Goal: Use online tool/utility: Utilize a website feature to perform a specific function

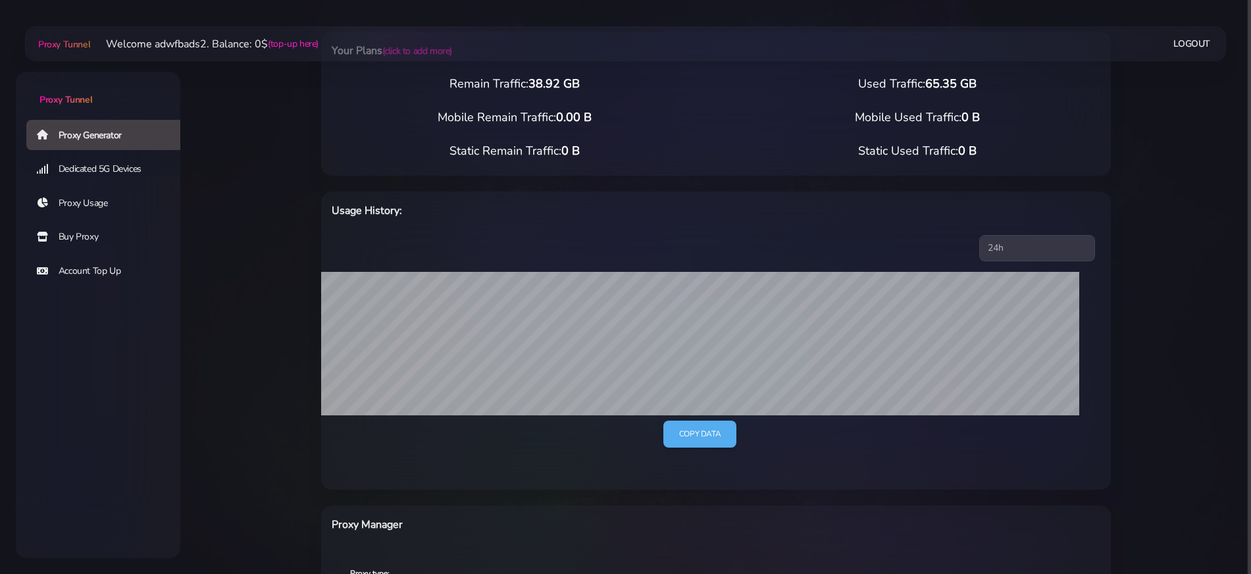
scroll to position [329, 0]
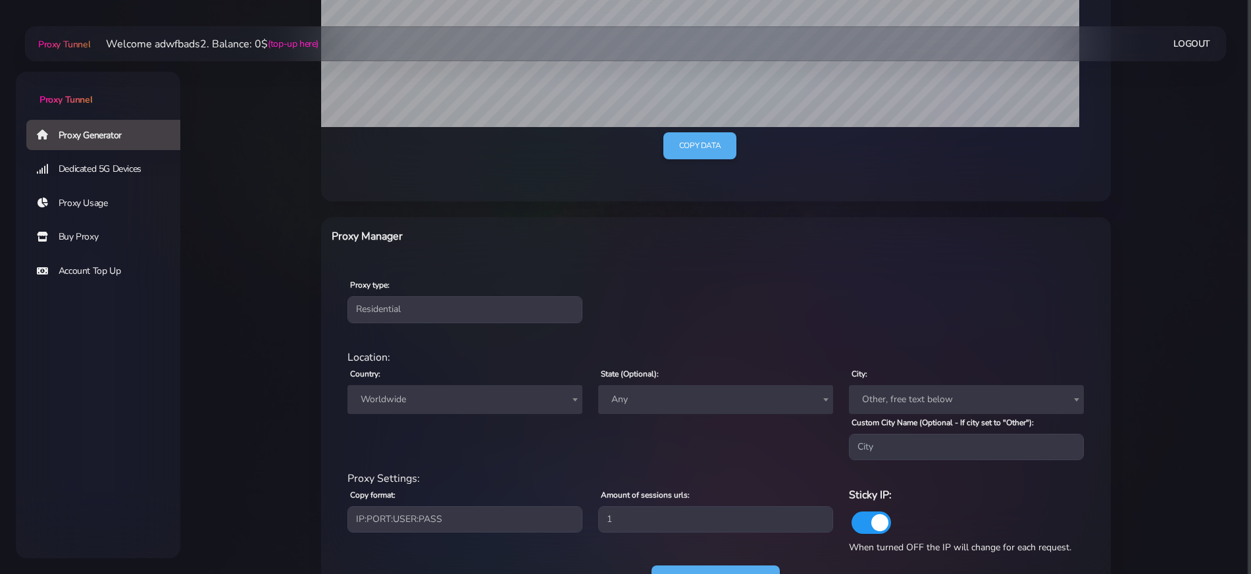
click at [427, 412] on span "Worldwide" at bounding box center [465, 399] width 235 height 29
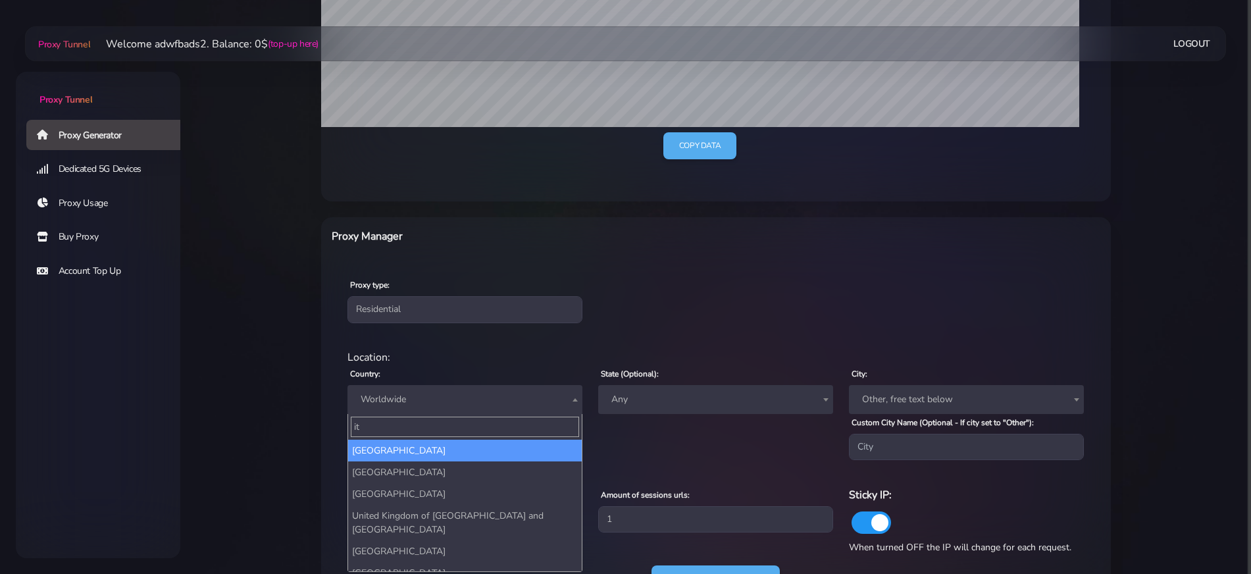
type input "ita"
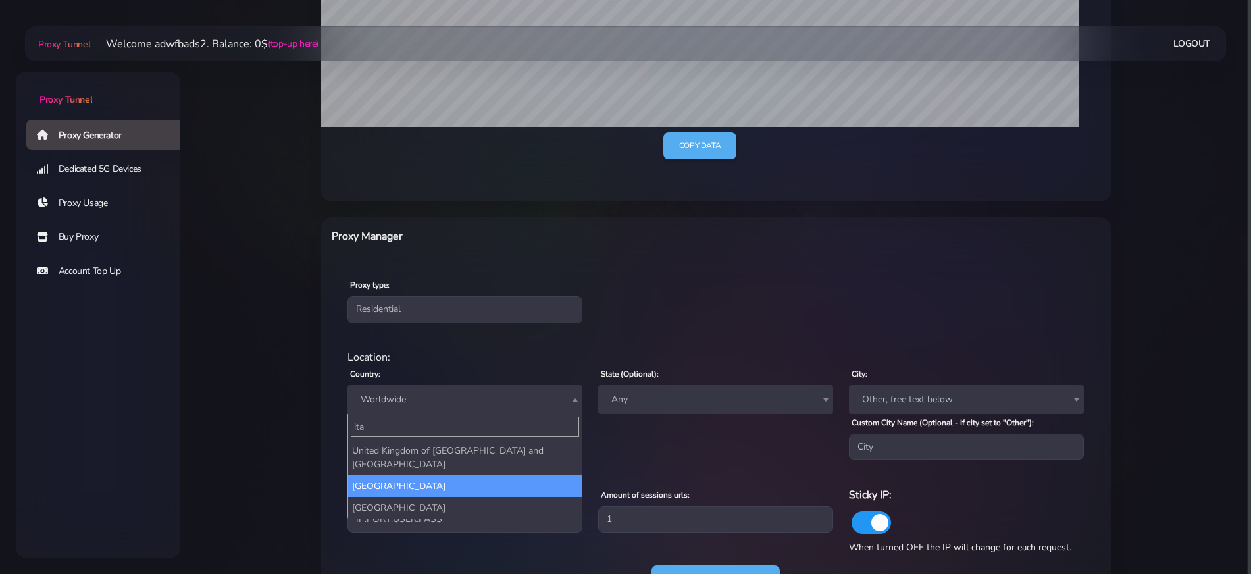
select select "IT"
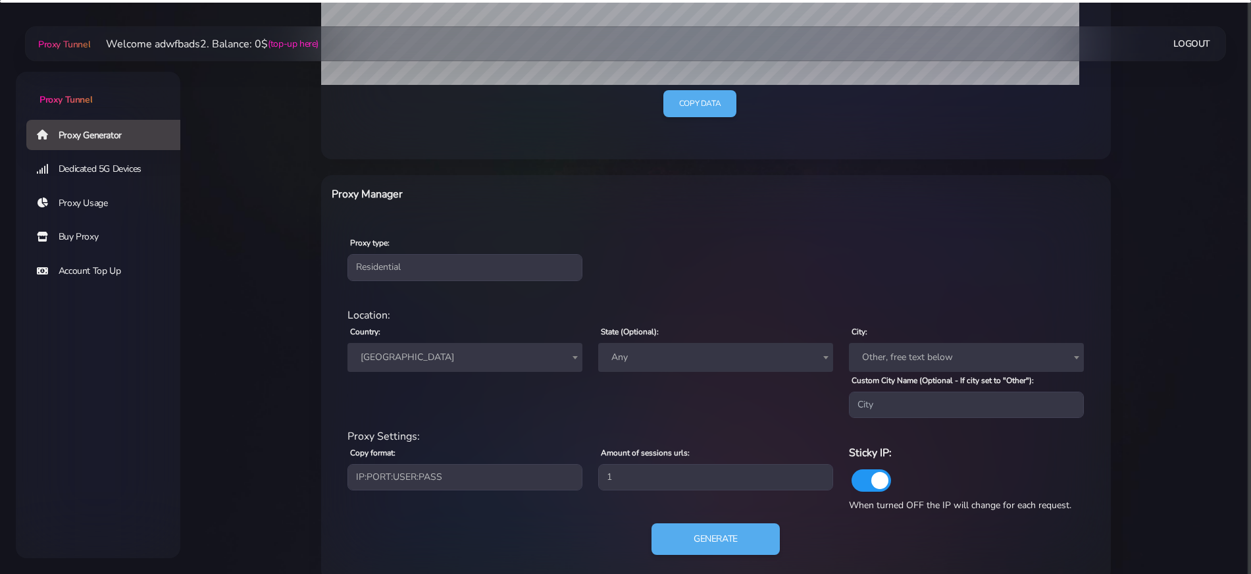
scroll to position [394, 0]
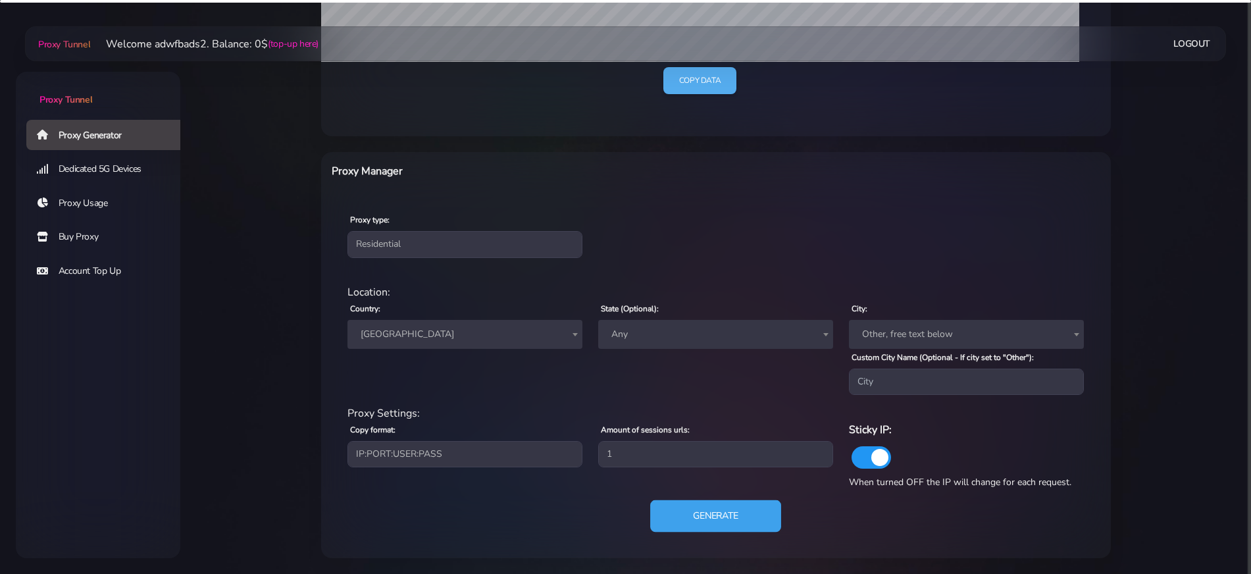
click at [700, 518] on button "Generate" at bounding box center [715, 516] width 131 height 32
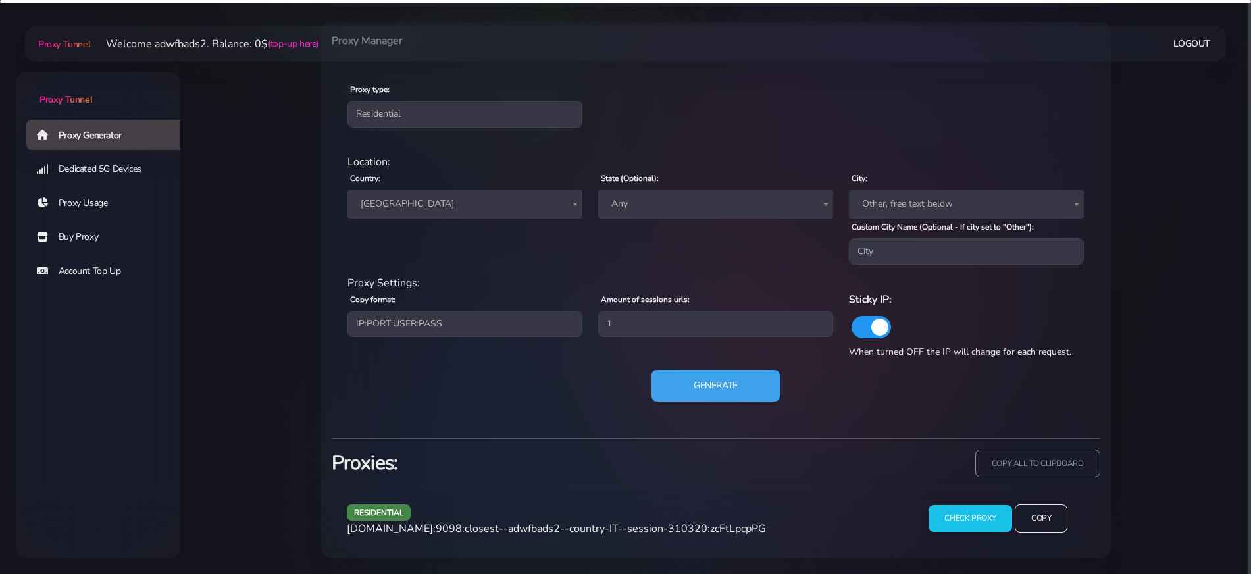
scroll to position [525, 0]
click at [675, 529] on span "[DOMAIN_NAME]:9098:closest--adwfbads2--country-IT--session-310320:zcFtLpcpPG" at bounding box center [556, 528] width 419 height 14
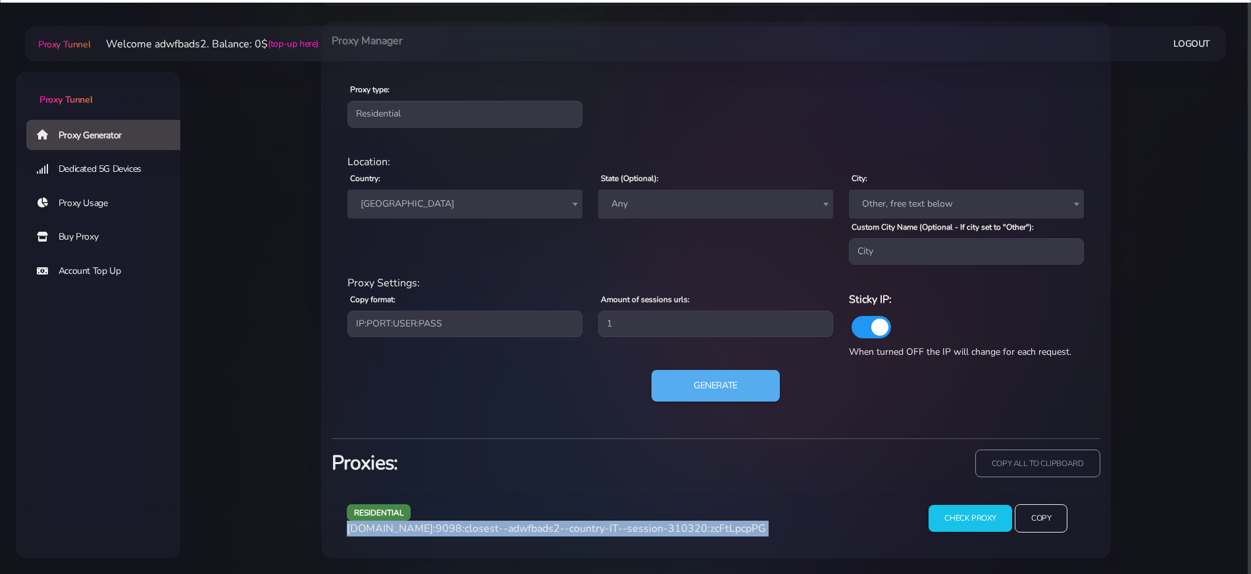
click at [675, 529] on span "[DOMAIN_NAME]:9098:closest--adwfbads2--country-IT--session-310320:zcFtLpcpPG" at bounding box center [556, 528] width 419 height 14
copy div "[DOMAIN_NAME]:9098:closest--adwfbads2--country-IT--session-310320:zcFtLpcpPG"
